Goal: Task Accomplishment & Management: Use online tool/utility

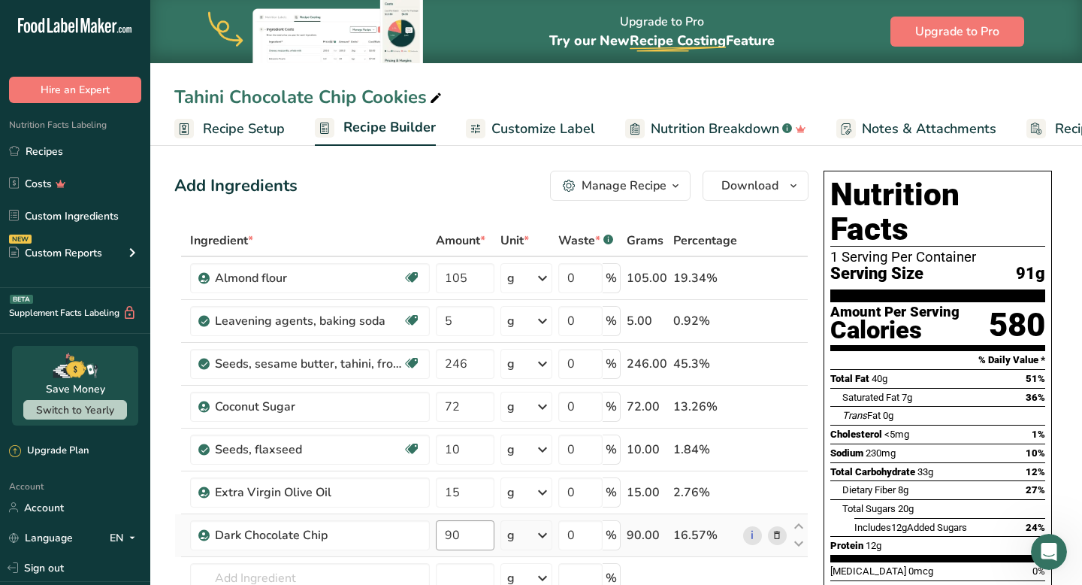
scroll to position [0, 5]
click at [458, 534] on input "90" at bounding box center [465, 535] width 58 height 30
drag, startPoint x: 458, startPoint y: 534, endPoint x: 435, endPoint y: 536, distance: 23.4
click at [435, 536] on td "90" at bounding box center [465, 535] width 64 height 43
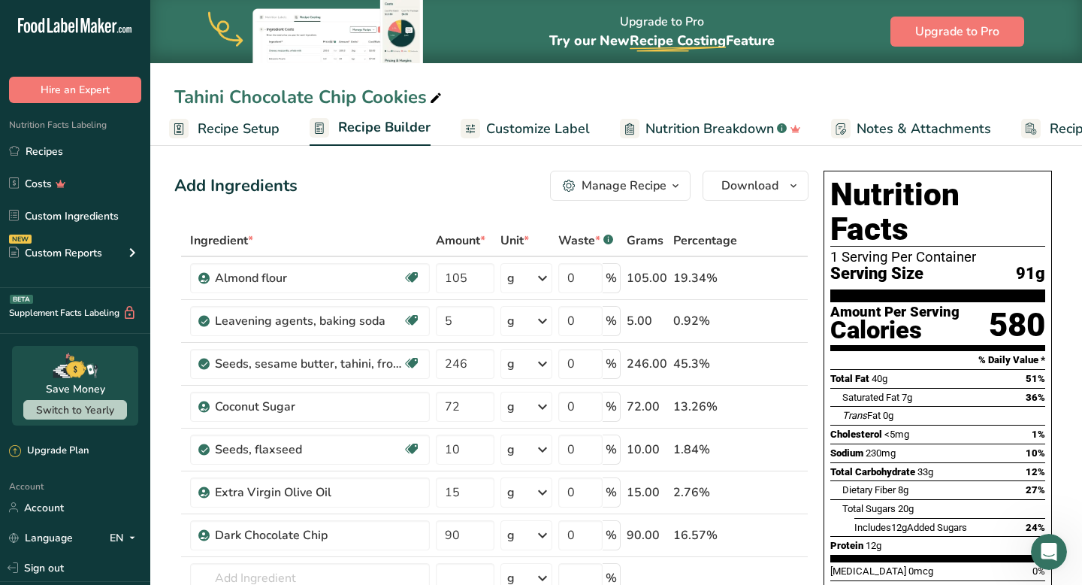
click at [865, 82] on div "Tahini Chocolate Chip Cookies Recipe Setup Recipe Builder Customize Label Nutri…" at bounding box center [616, 73] width 932 height 146
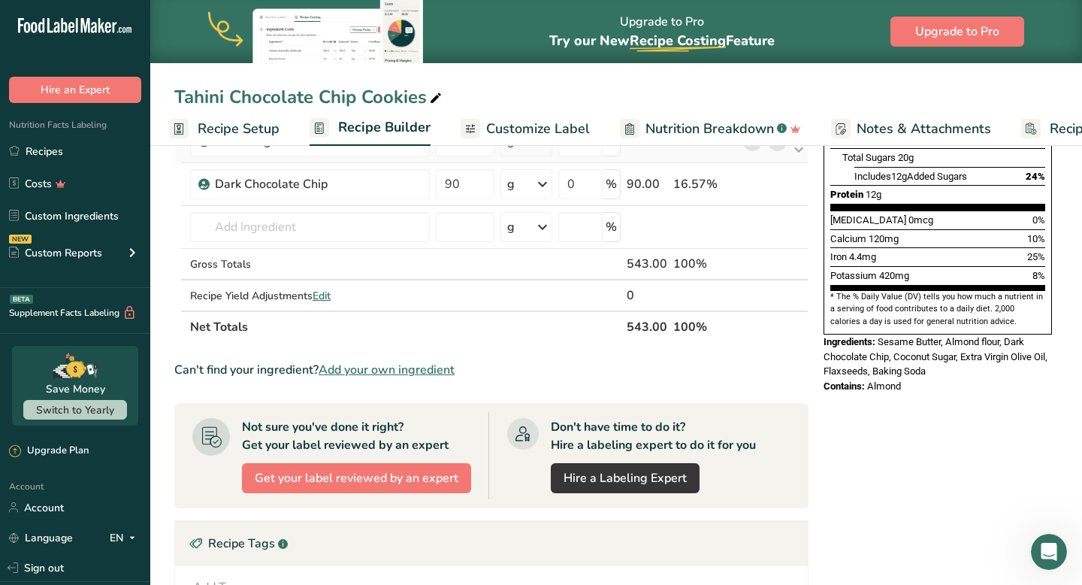
scroll to position [357, 0]
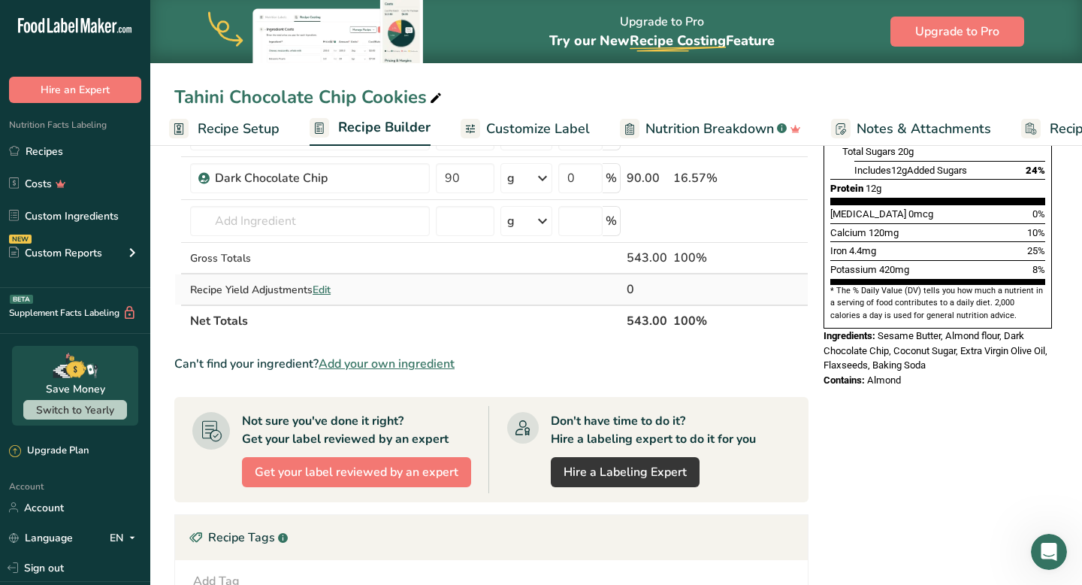
click at [331, 289] on span "Edit" at bounding box center [322, 289] width 18 height 14
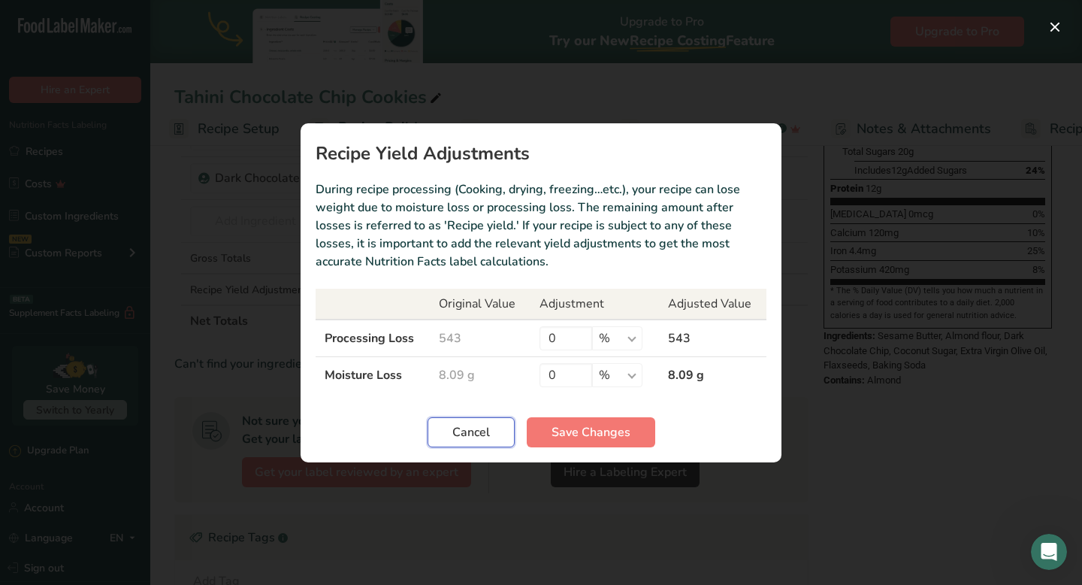
click at [458, 437] on span "Cancel" at bounding box center [471, 432] width 38 height 18
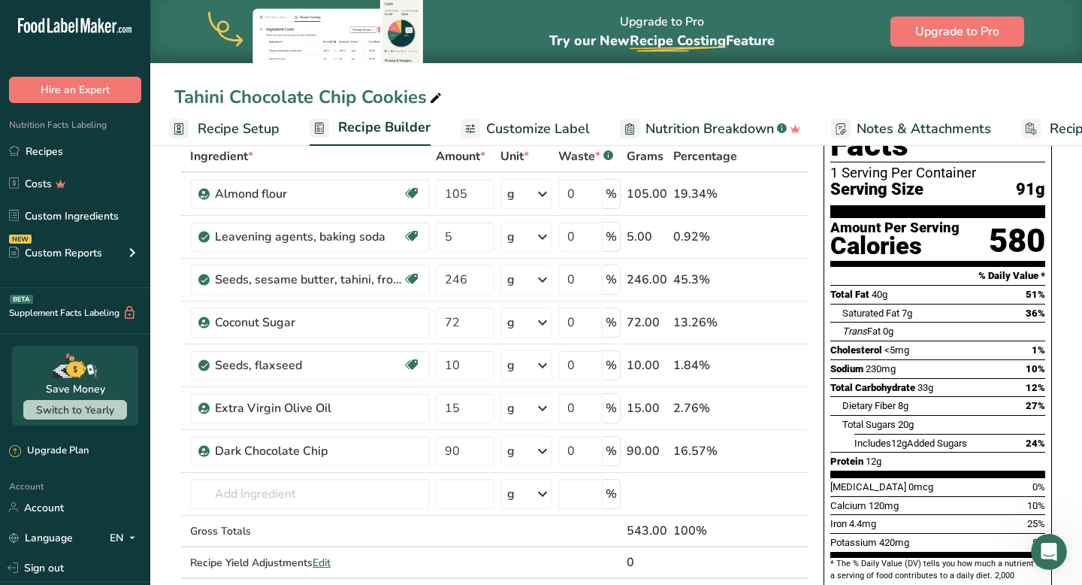
scroll to position [0, 0]
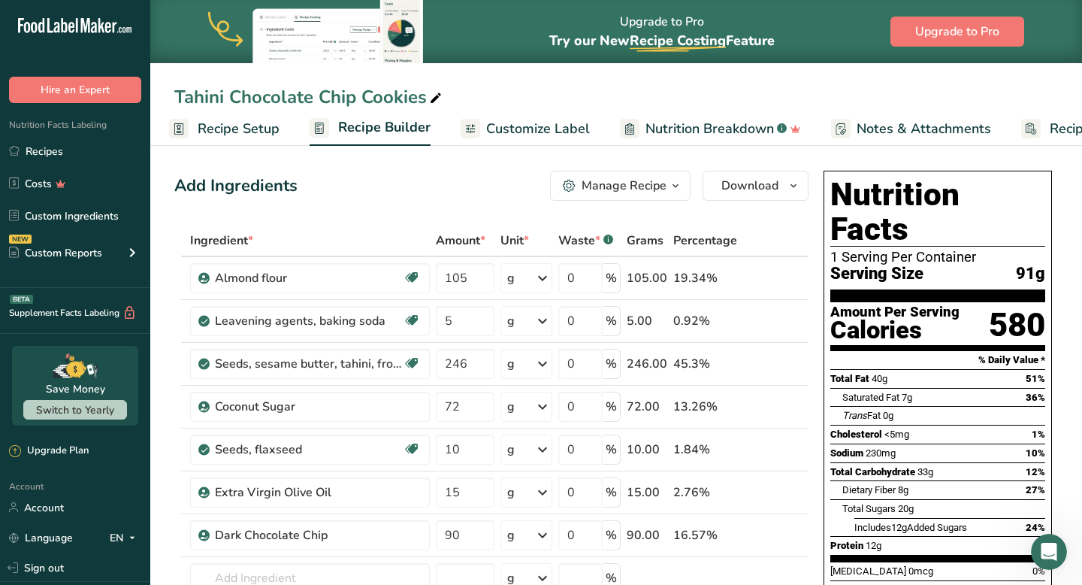
click at [257, 130] on span "Recipe Setup" at bounding box center [239, 129] width 82 height 20
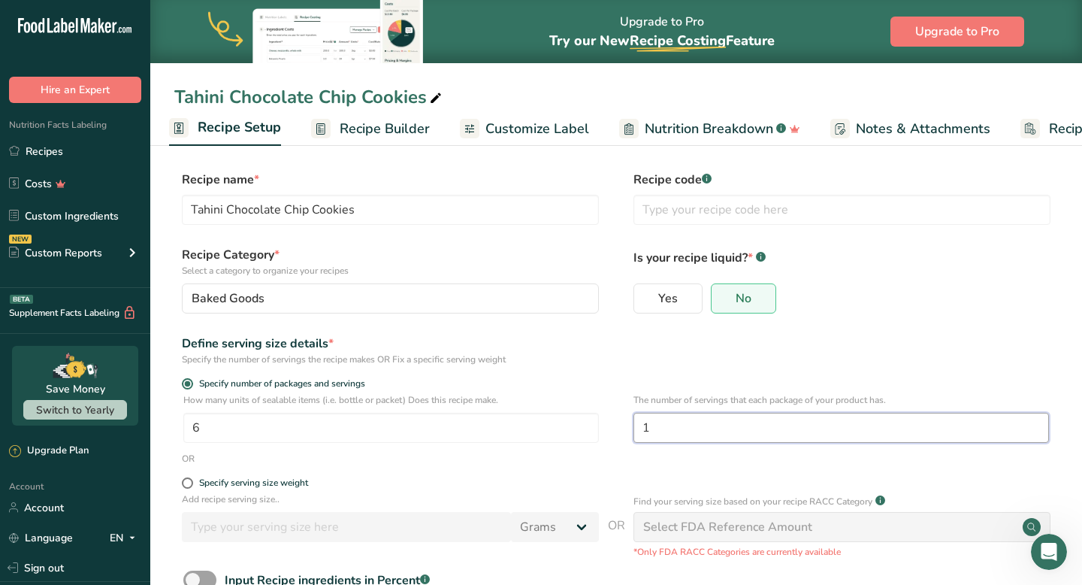
click at [655, 429] on input "1" at bounding box center [840, 427] width 415 height 30
type input "2"
click at [964, 338] on div "Define serving size details * Specify the number of servings the recipe makes O…" at bounding box center [616, 350] width 884 height 32
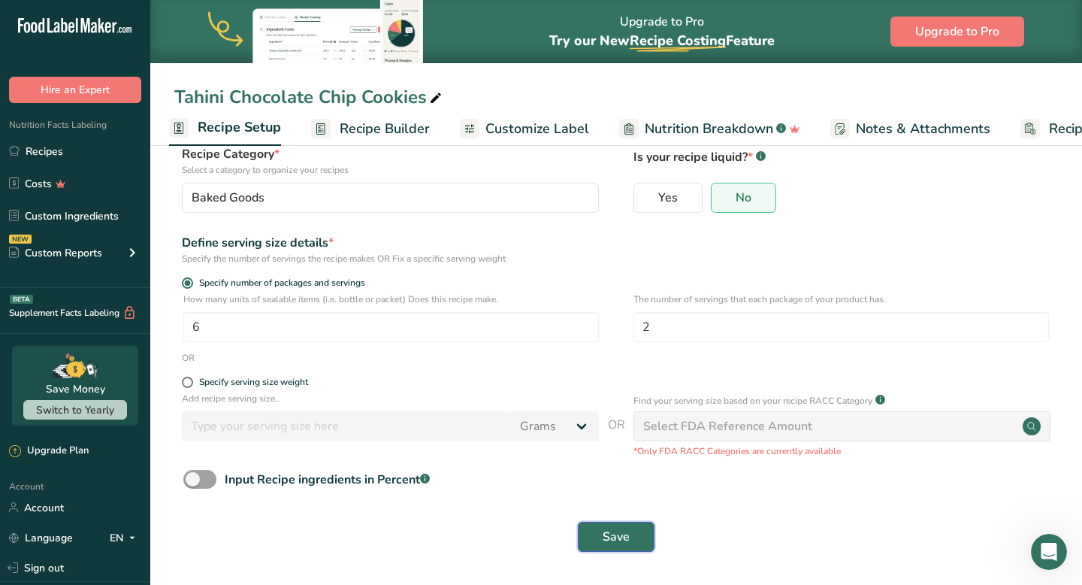
click at [615, 535] on span "Save" at bounding box center [616, 536] width 27 height 18
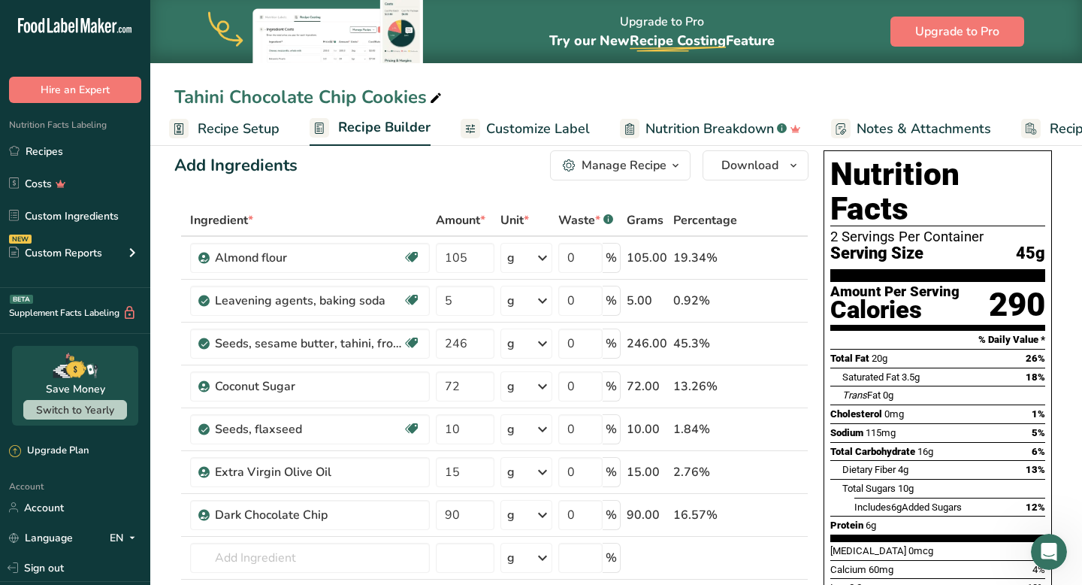
scroll to position [9, 0]
